Goal: Information Seeking & Learning: Check status

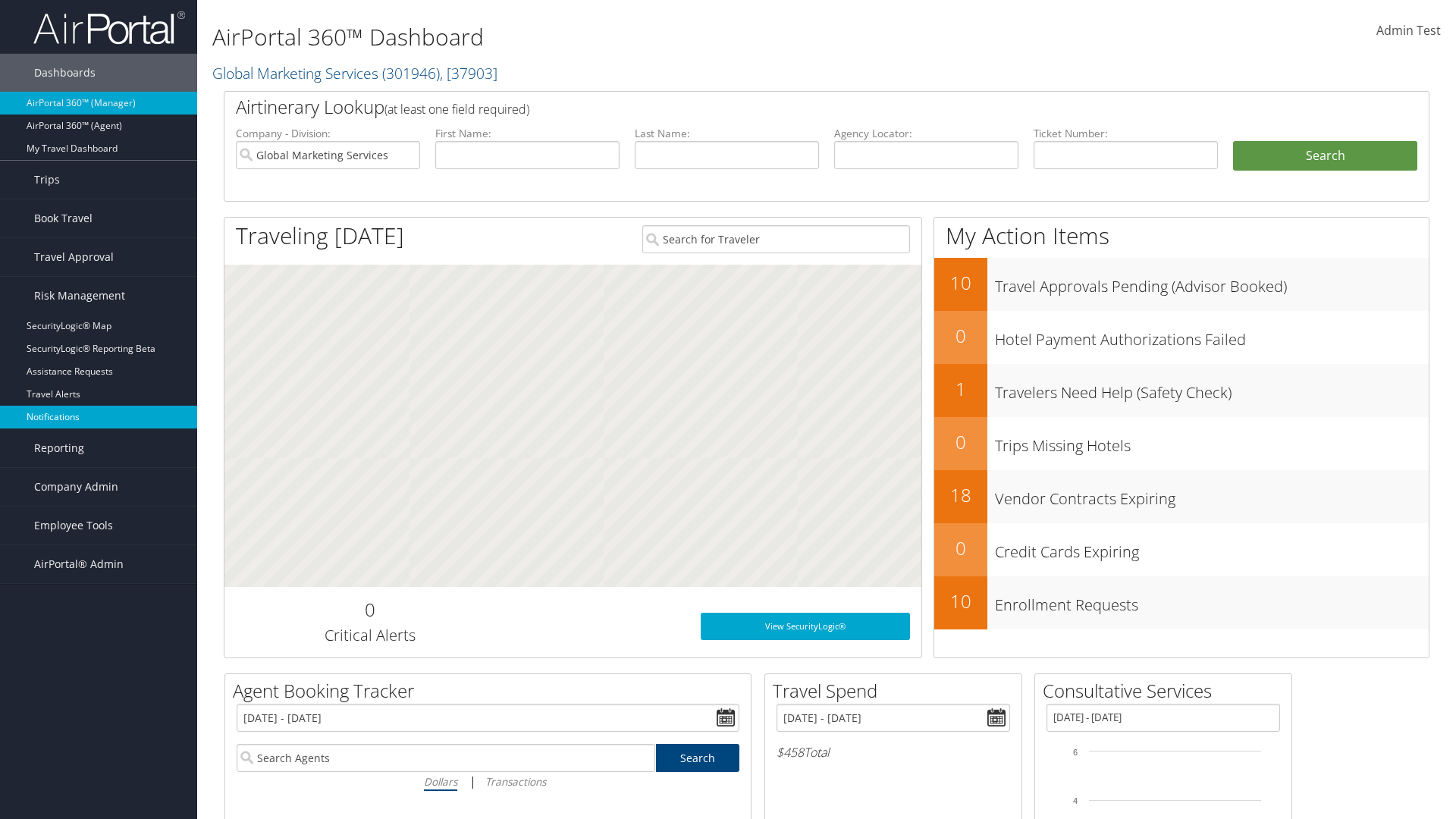
click at [98, 417] on link "Notifications" at bounding box center [98, 417] width 197 height 23
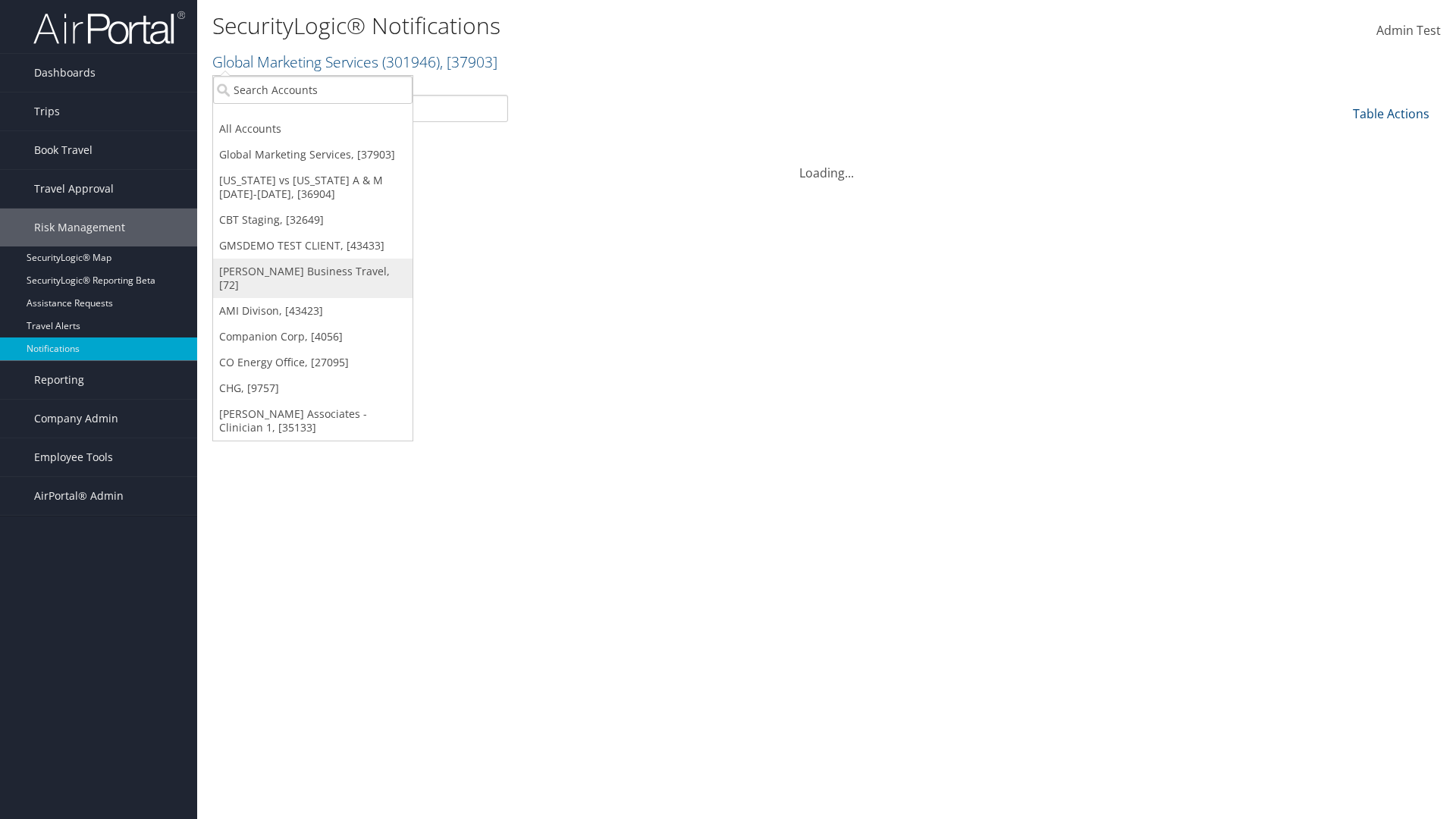
click at [313, 272] on link "[PERSON_NAME] Business Travel, [72]" at bounding box center [313, 278] width 200 height 39
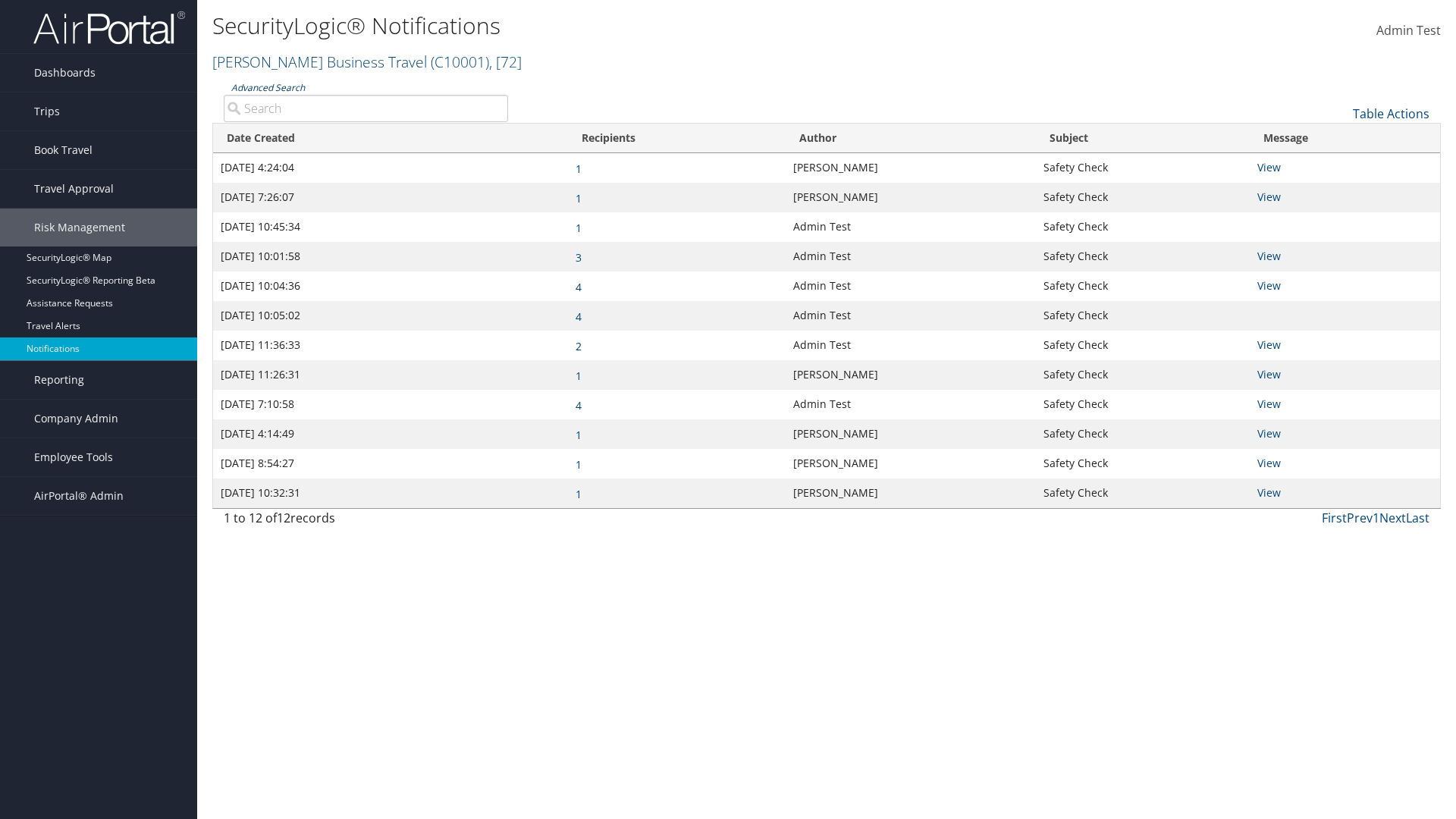
click at [268, 88] on link "Advanced Search" at bounding box center [268, 88] width 74 height 13
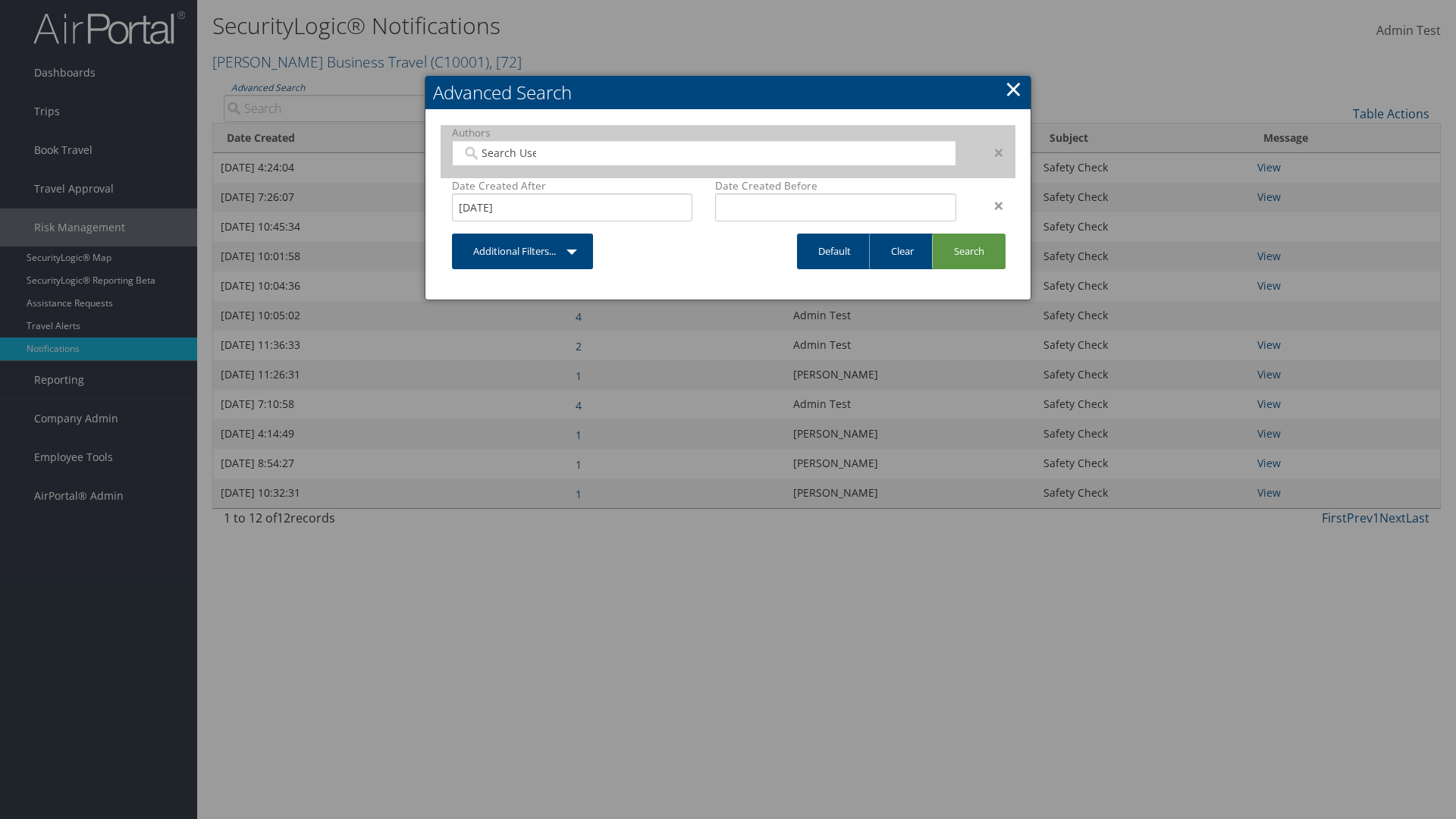
click at [991, 205] on div "×" at bounding box center [991, 205] width 47 height 18
click at [991, 151] on div "×" at bounding box center [991, 152] width 47 height 18
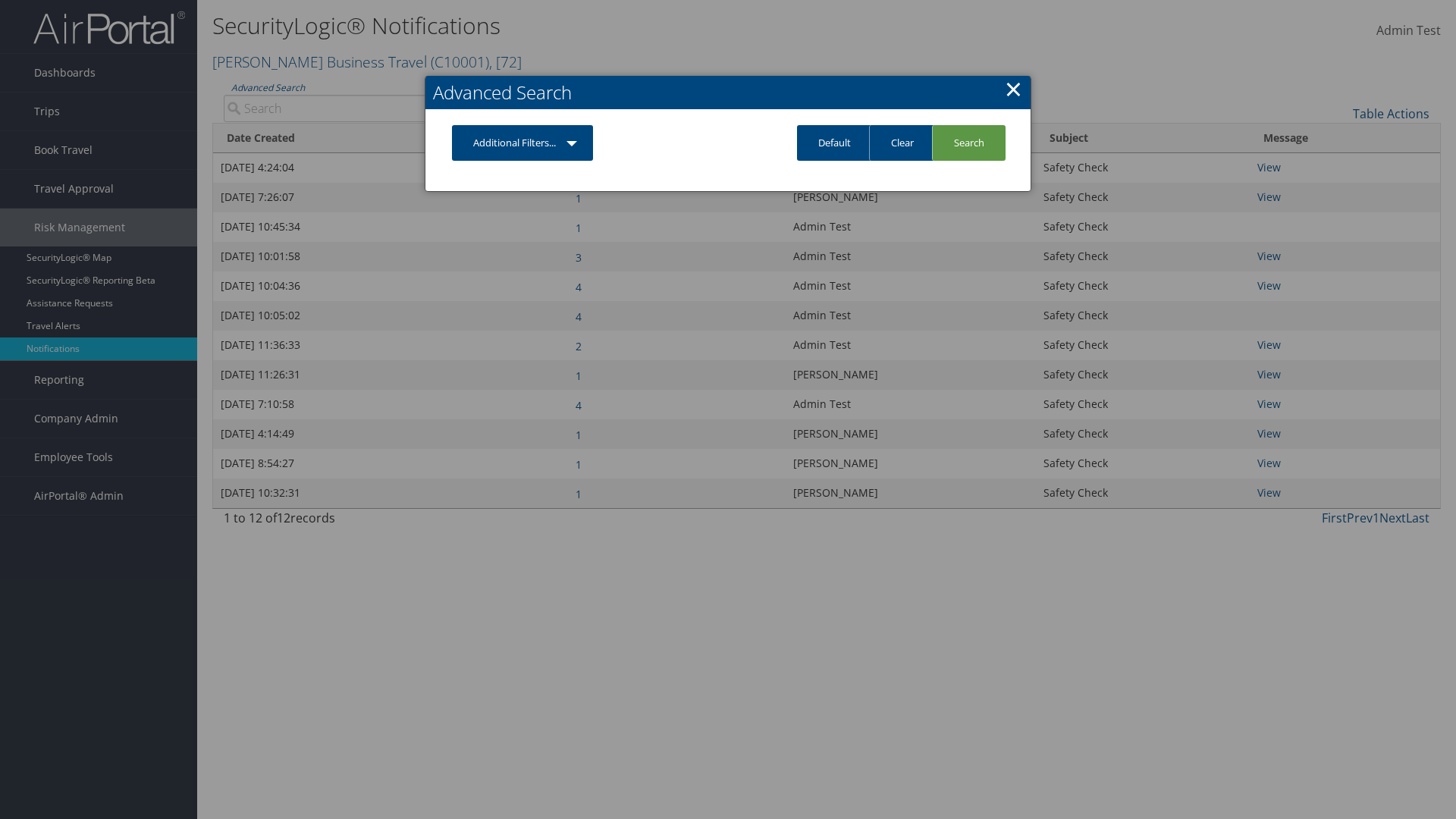
click at [522, 142] on link "Additional Filters..." at bounding box center [522, 143] width 141 height 36
click at [0, 0] on link "Author" at bounding box center [0, 0] width 0 height 0
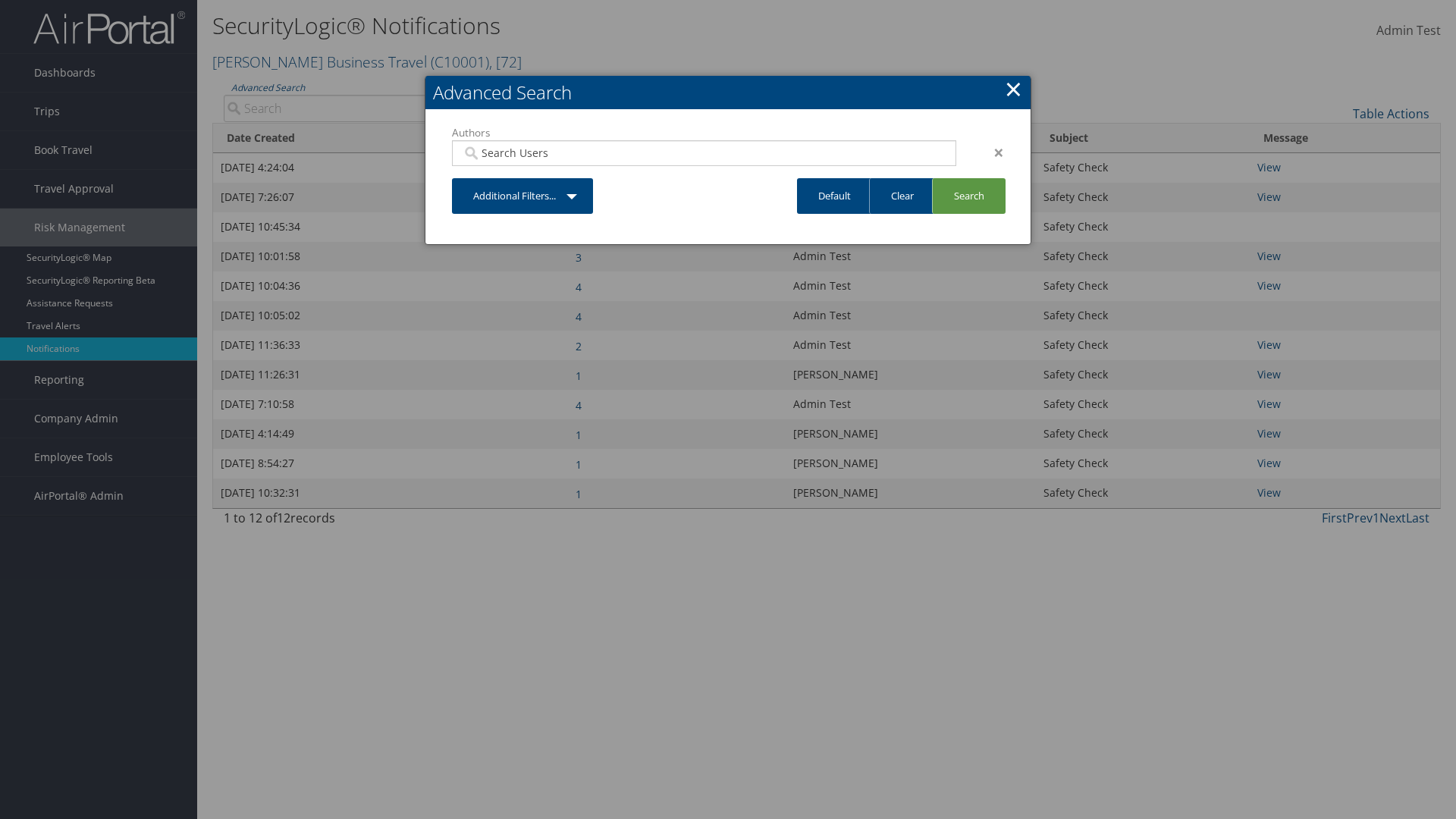
click at [522, 196] on link "Additional Filters..." at bounding box center [522, 196] width 141 height 36
click at [0, 0] on link "Date Created" at bounding box center [0, 0] width 0 height 0
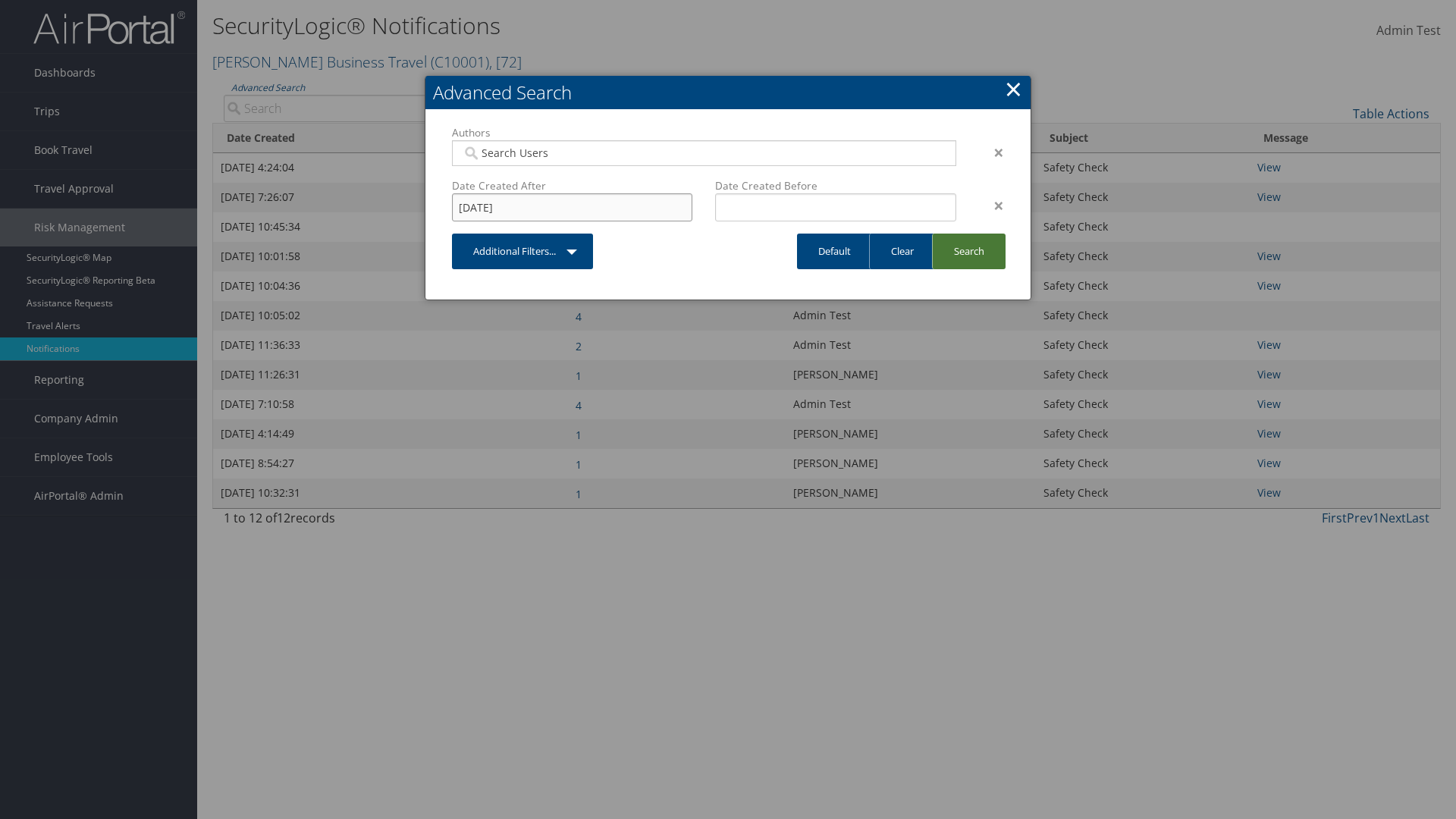
type input "8/11/2025"
click at [968, 251] on link "Search" at bounding box center [969, 251] width 74 height 36
